Goal: Task Accomplishment & Management: Complete application form

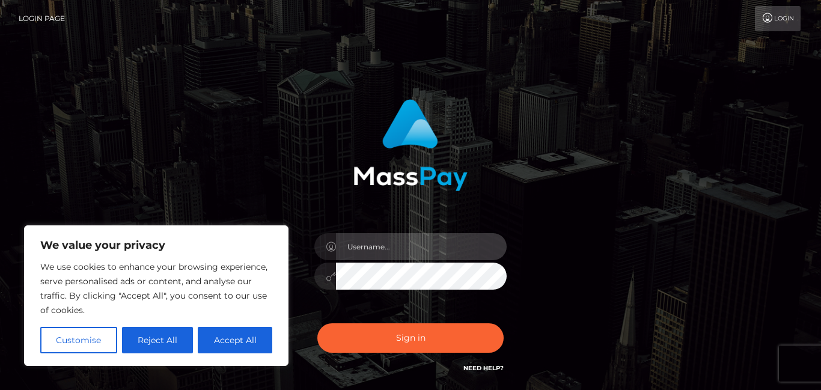
click at [364, 245] on input "text" at bounding box center [421, 246] width 171 height 27
type input "[EMAIL_ADDRESS][DOMAIN_NAME]"
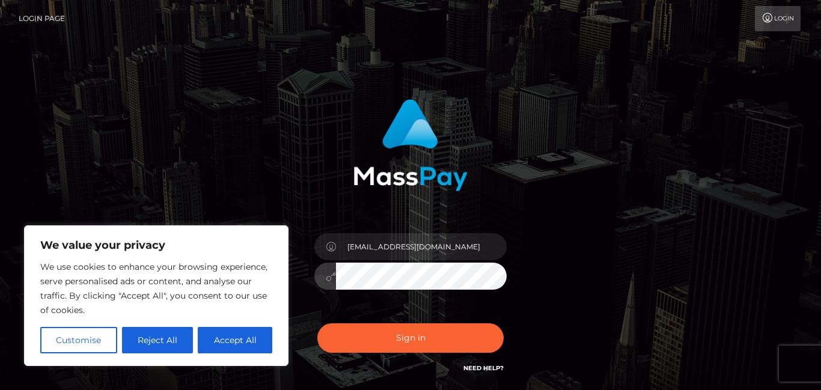
click at [317, 323] on button "Sign in" at bounding box center [410, 337] width 186 height 29
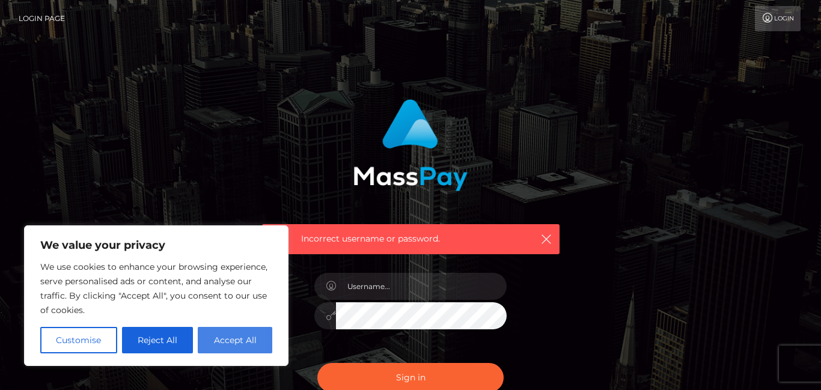
click at [268, 342] on button "Accept All" at bounding box center [235, 340] width 75 height 26
checkbox input "true"
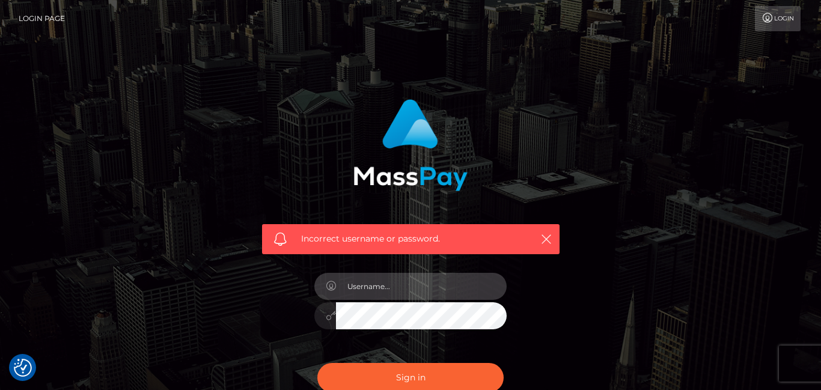
click at [396, 288] on input "text" at bounding box center [421, 286] width 171 height 27
type input "georgiawilkins23@icloud.com"
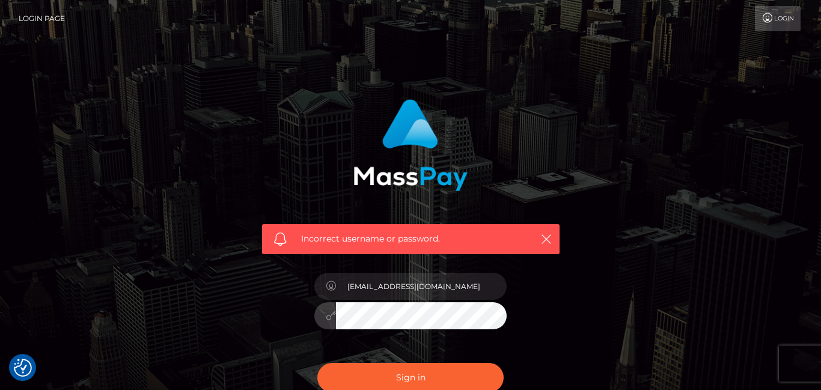
click at [317, 363] on button "Sign in" at bounding box center [410, 377] width 186 height 29
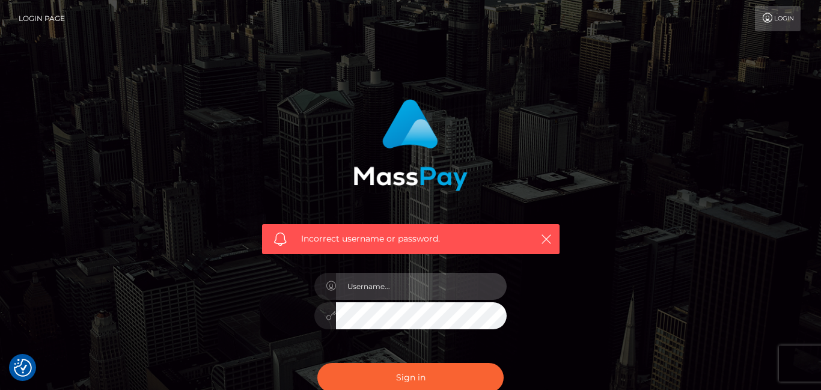
click at [387, 292] on input "text" at bounding box center [421, 286] width 171 height 27
type input "[EMAIL_ADDRESS][DOMAIN_NAME]"
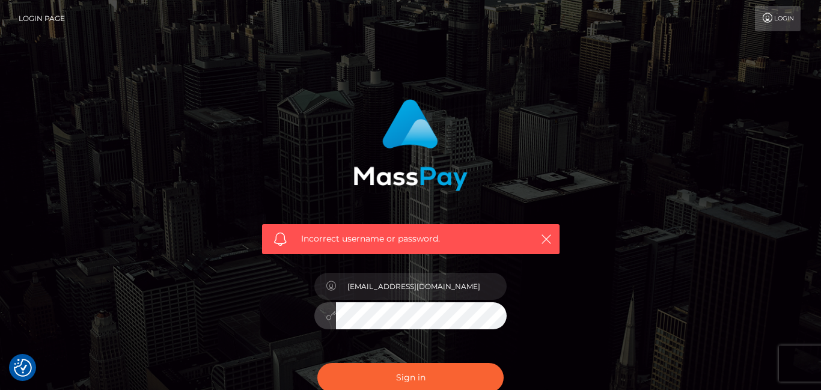
click at [317, 363] on button "Sign in" at bounding box center [410, 377] width 186 height 29
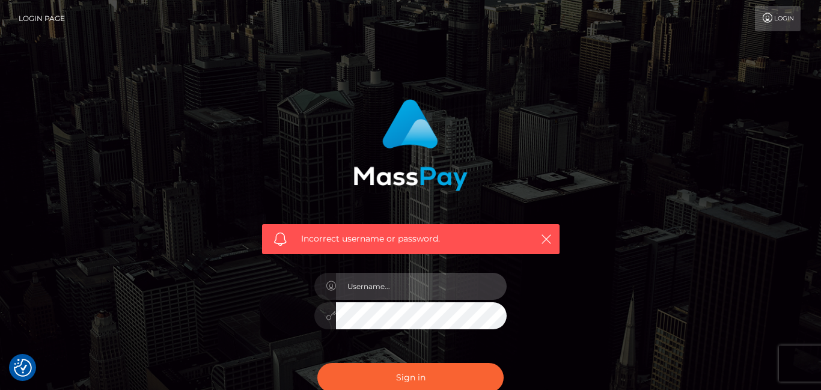
click at [470, 290] on input "text" at bounding box center [421, 286] width 171 height 27
type input "[EMAIL_ADDRESS][DOMAIN_NAME]"
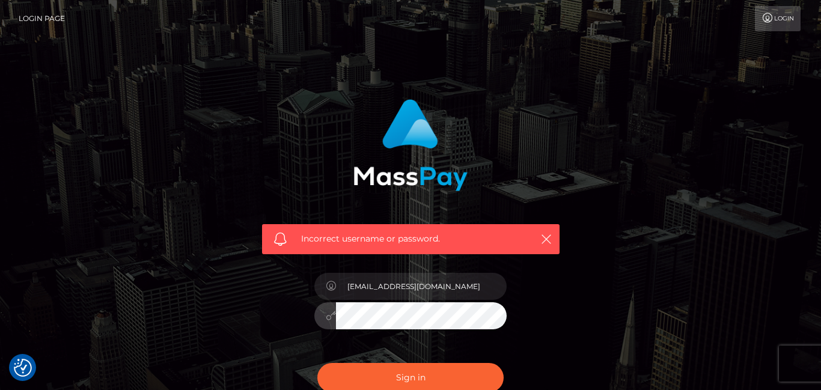
click at [317, 363] on button "Sign in" at bounding box center [410, 377] width 186 height 29
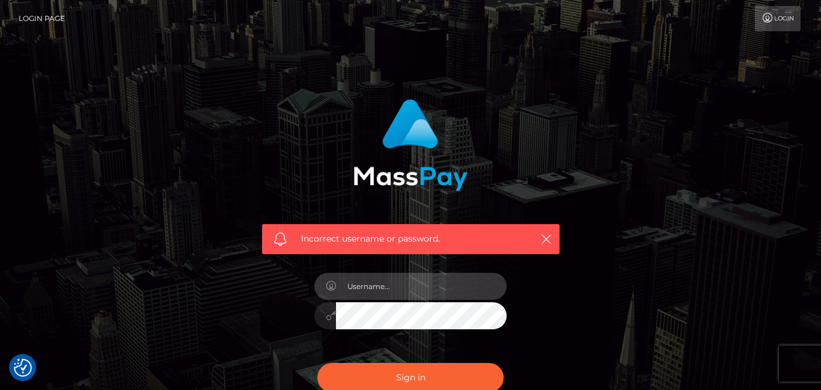
click at [500, 292] on input "text" at bounding box center [421, 286] width 171 height 27
type input "georgiawilkins23@icloud.com"
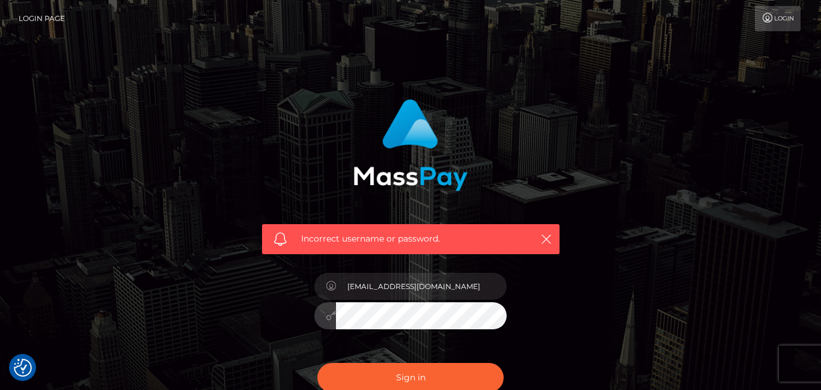
click at [317, 363] on button "Sign in" at bounding box center [410, 377] width 186 height 29
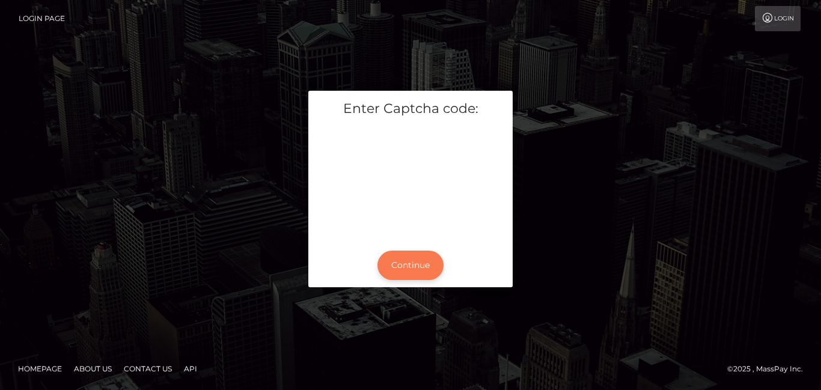
click at [400, 257] on button "Continue" at bounding box center [411, 265] width 66 height 29
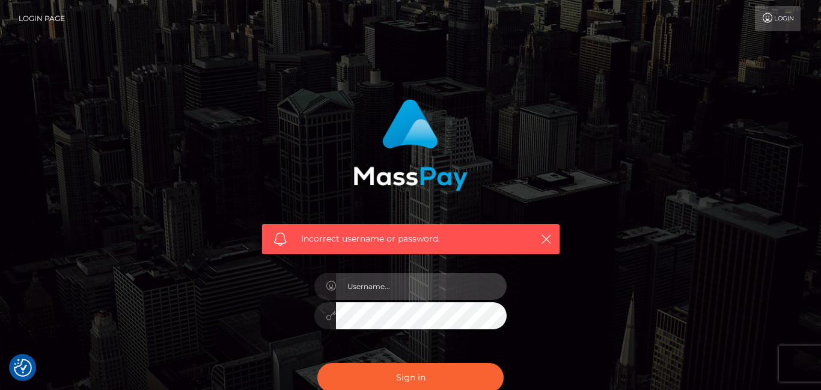
click at [399, 275] on input "text" at bounding box center [421, 286] width 171 height 27
type input "georgiawilkins23@icloud.com"
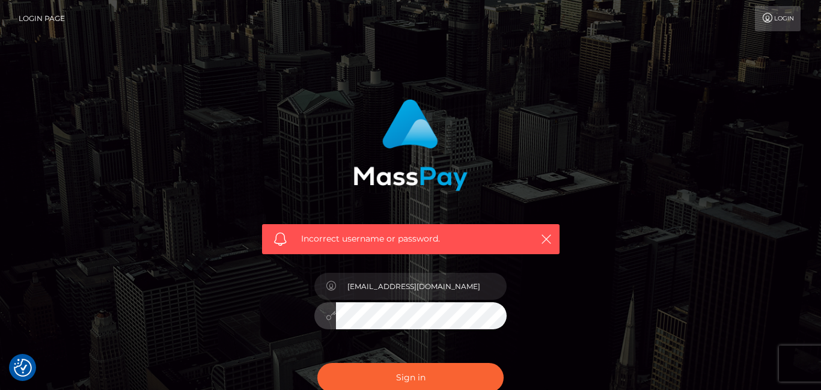
click at [317, 363] on button "Sign in" at bounding box center [410, 377] width 186 height 29
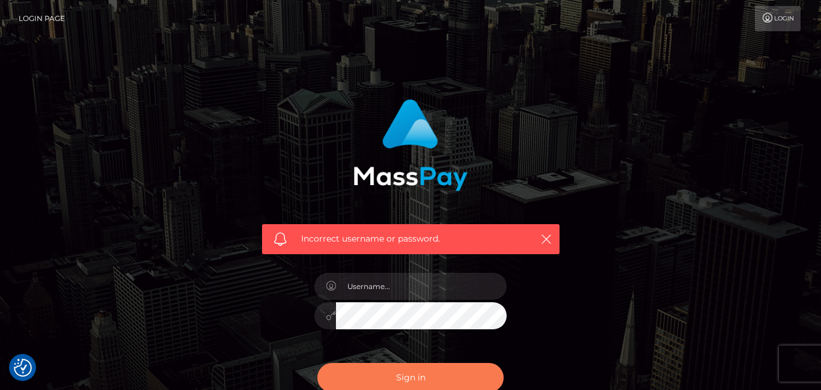
checkbox input "true"
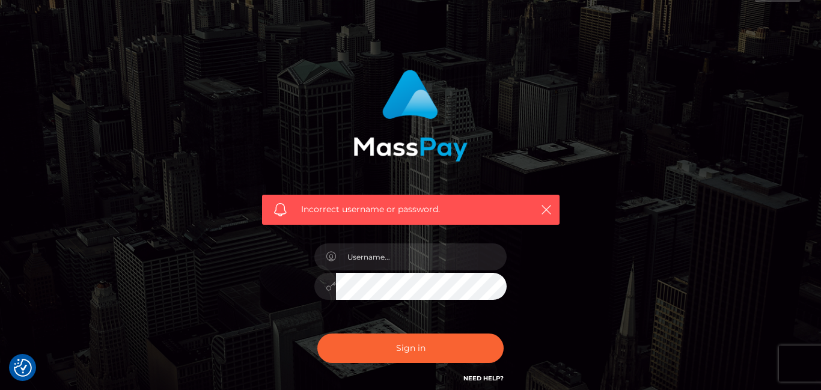
scroll to position [31, 0]
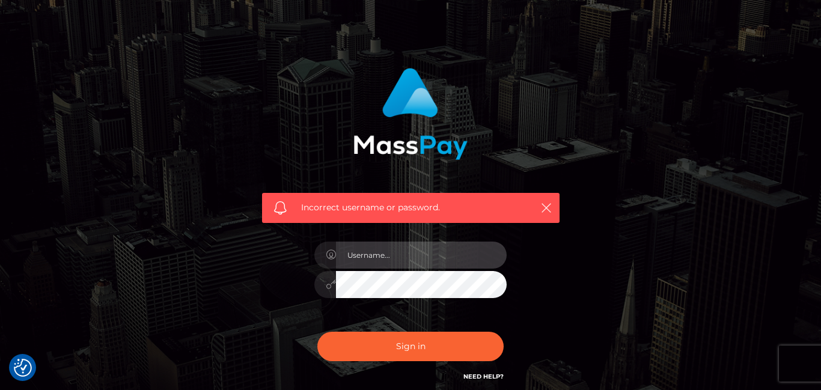
click at [372, 256] on input "text" at bounding box center [421, 255] width 171 height 27
type input "georgiawilkins23@icloud.com"
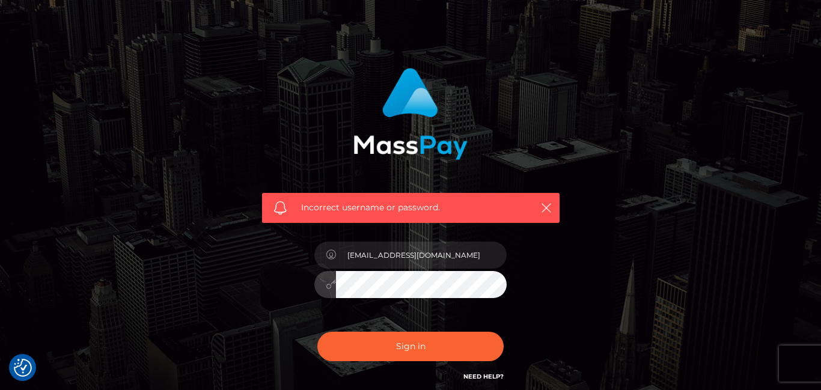
click at [317, 332] on button "Sign in" at bounding box center [410, 346] width 186 height 29
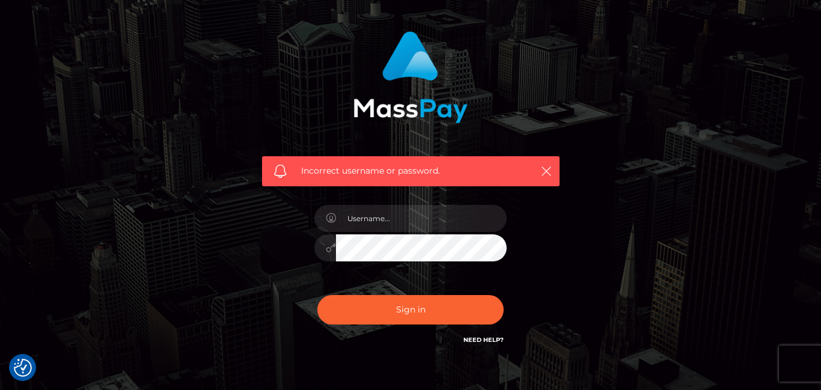
scroll to position [82, 0]
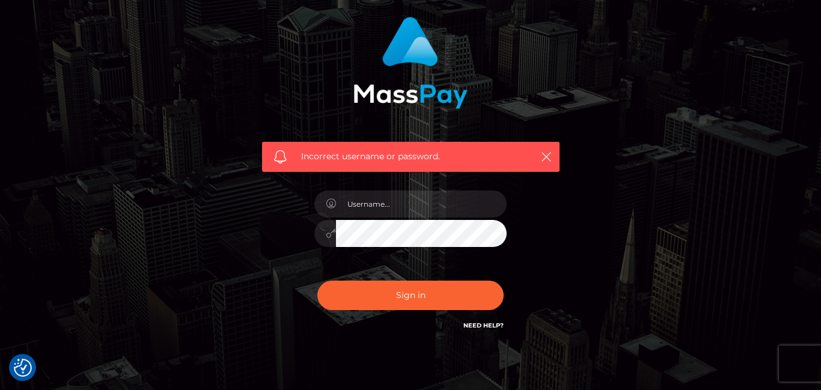
click at [489, 322] on link "Need Help?" at bounding box center [484, 326] width 40 height 8
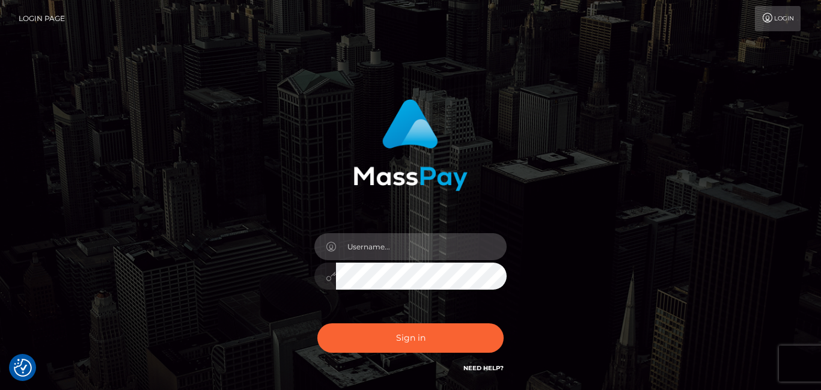
click at [346, 239] on input "text" at bounding box center [421, 246] width 171 height 27
type input "georgiawilkins23@icloud.com"
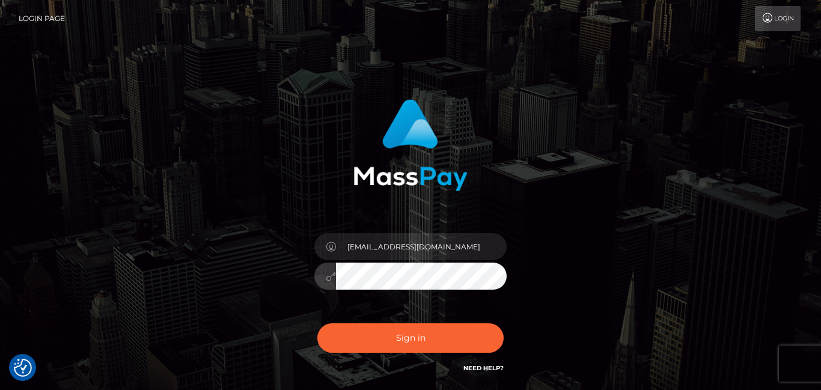
click at [317, 323] on button "Sign in" at bounding box center [410, 337] width 186 height 29
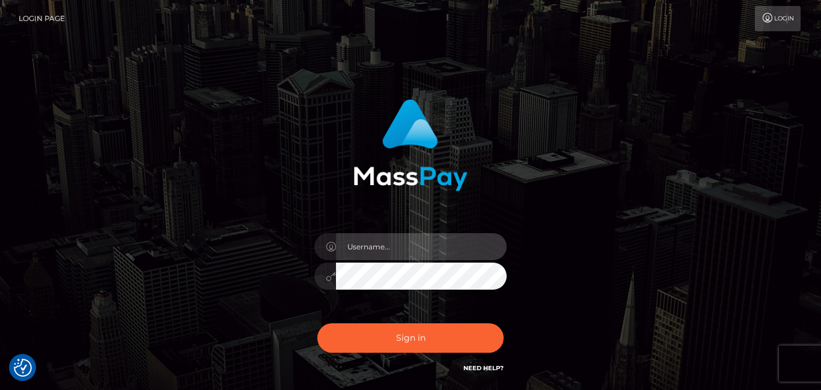
click at [422, 243] on input "text" at bounding box center [421, 246] width 171 height 27
type input "georgiawilkins23@icloud.com"
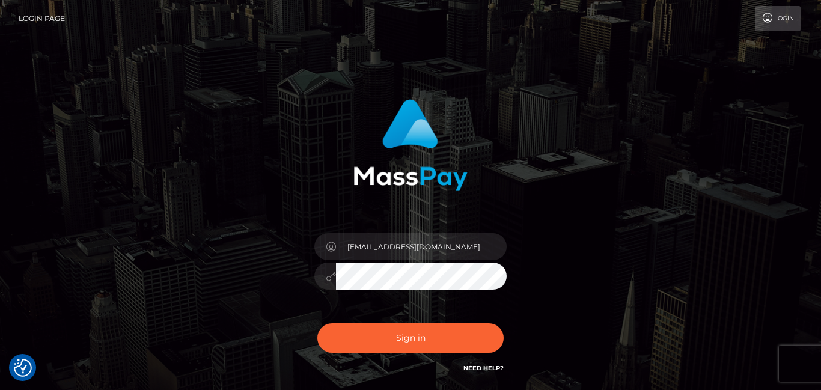
click at [482, 293] on div "georgiawilkins23@icloud.com" at bounding box center [410, 270] width 210 height 92
click at [317, 323] on button "Sign in" at bounding box center [410, 337] width 186 height 29
